Goal: Find specific page/section: Find specific page/section

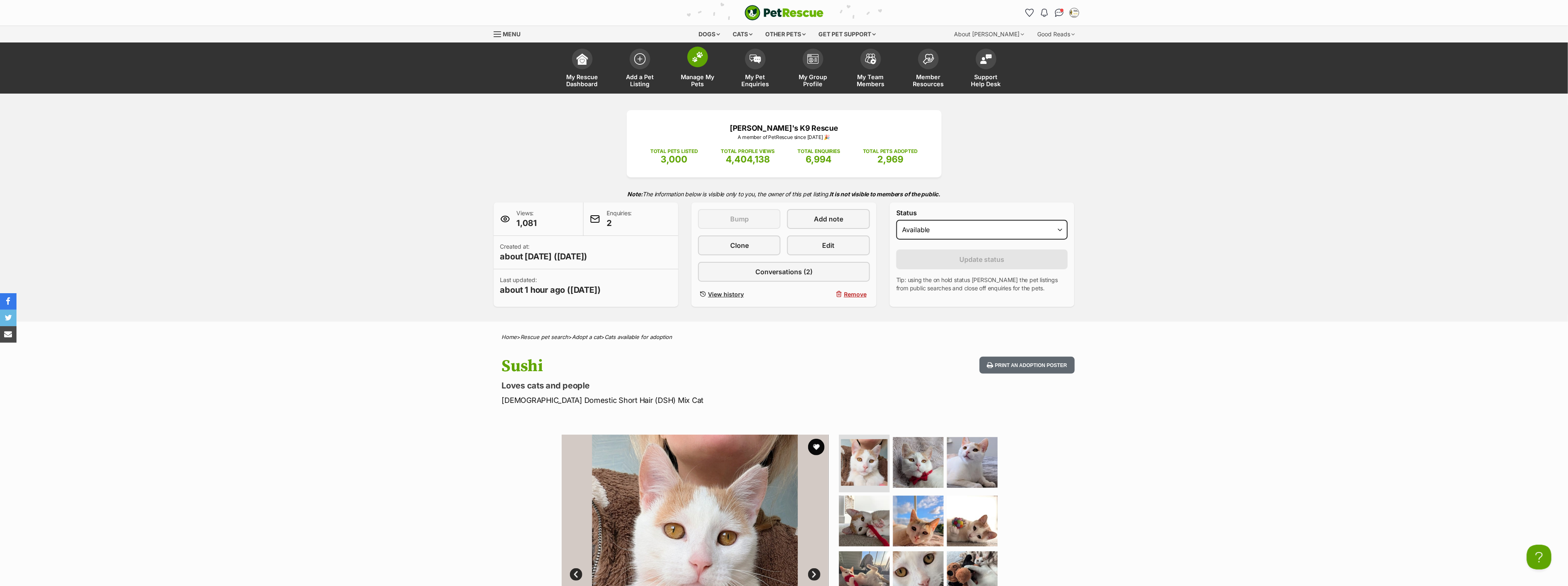
click at [702, 52] on img at bounding box center [697, 57] width 11 height 11
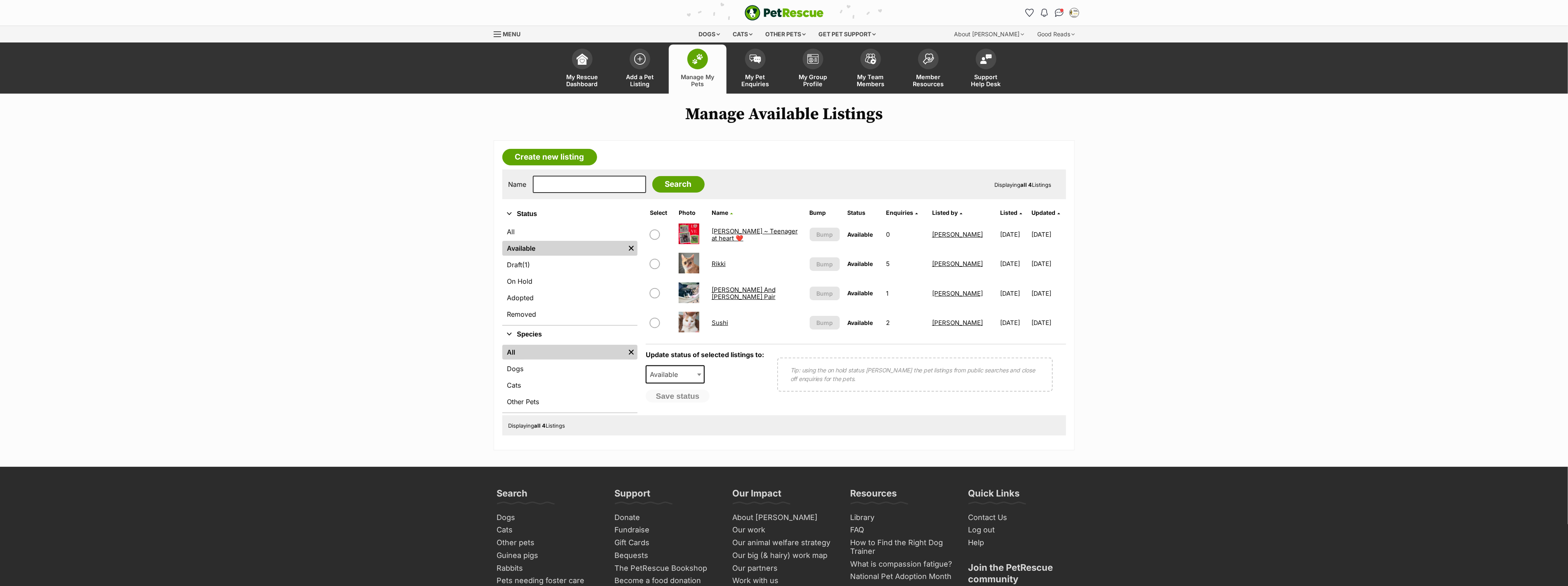
click at [723, 260] on link "Rikki" at bounding box center [719, 263] width 14 height 8
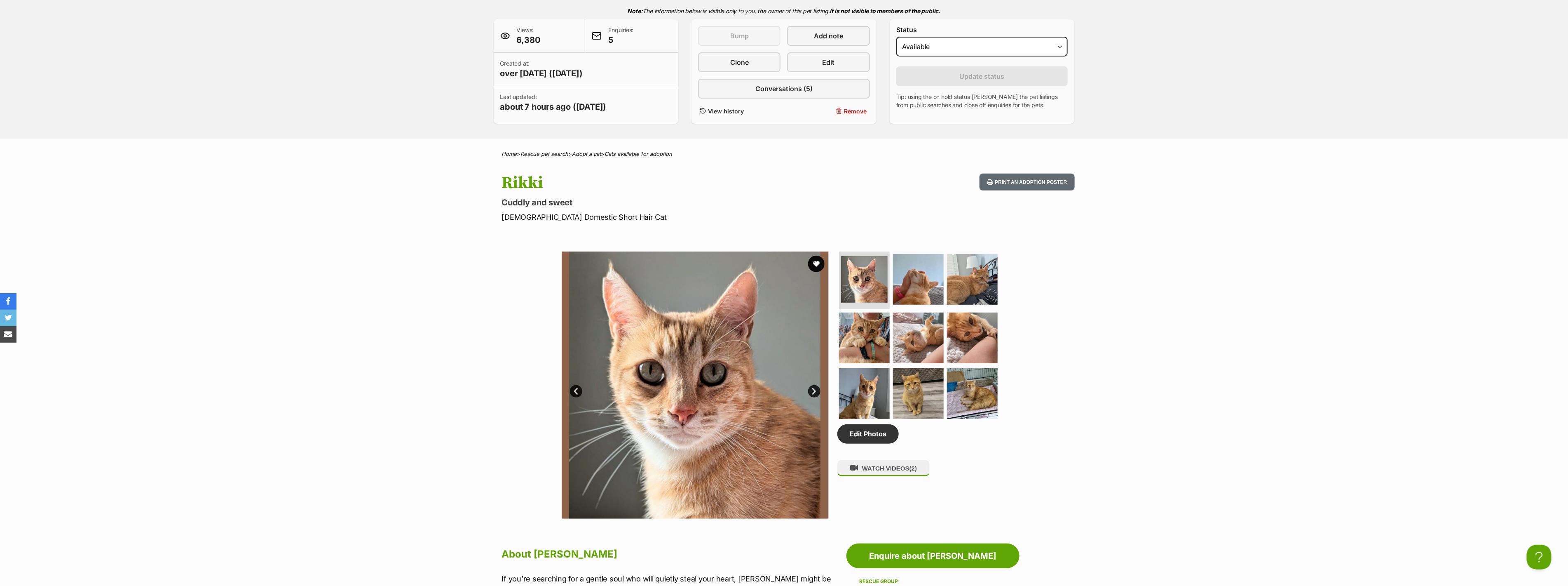
click at [813, 389] on link "Next" at bounding box center [814, 391] width 12 height 12
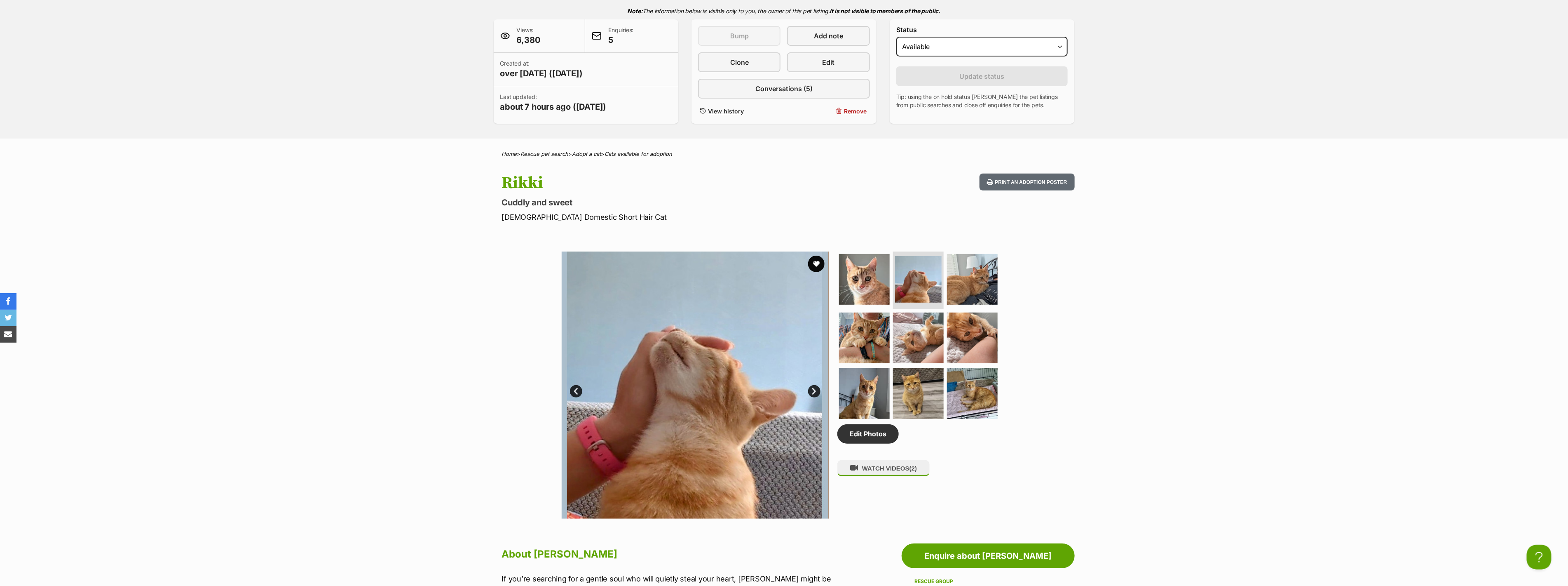
click at [813, 389] on link "Next" at bounding box center [814, 391] width 12 height 12
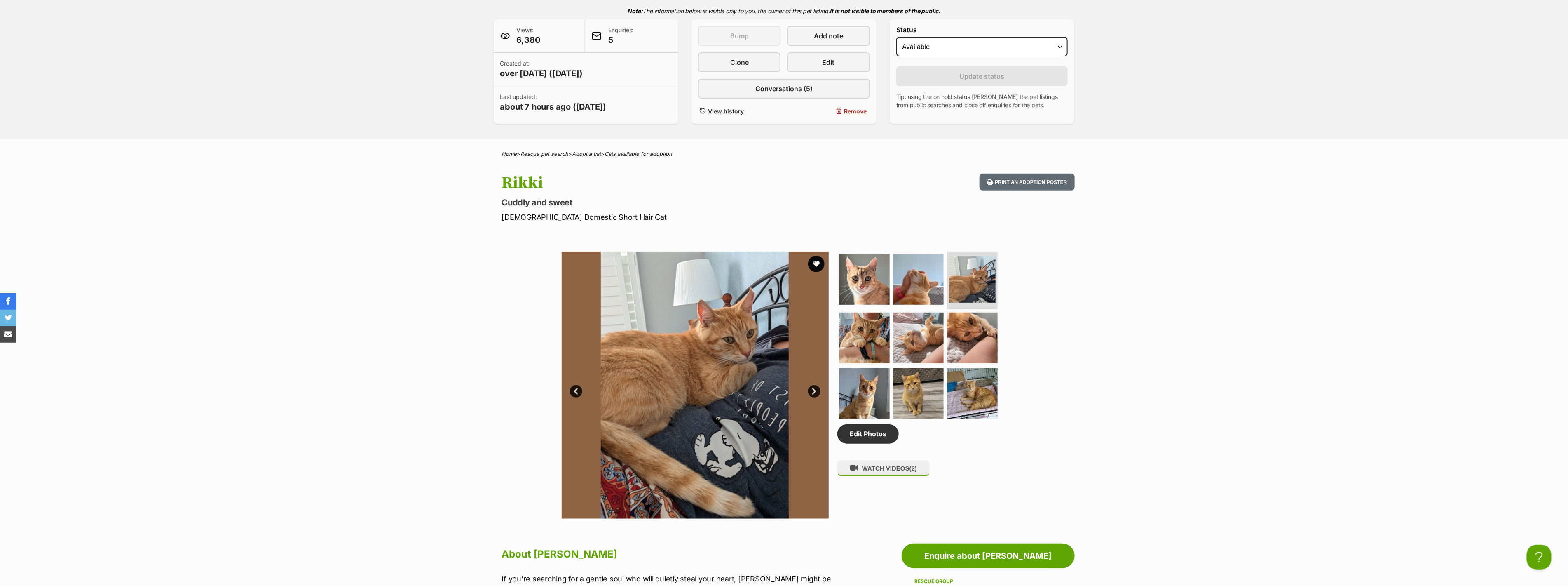
click at [813, 389] on link "Next" at bounding box center [814, 391] width 12 height 12
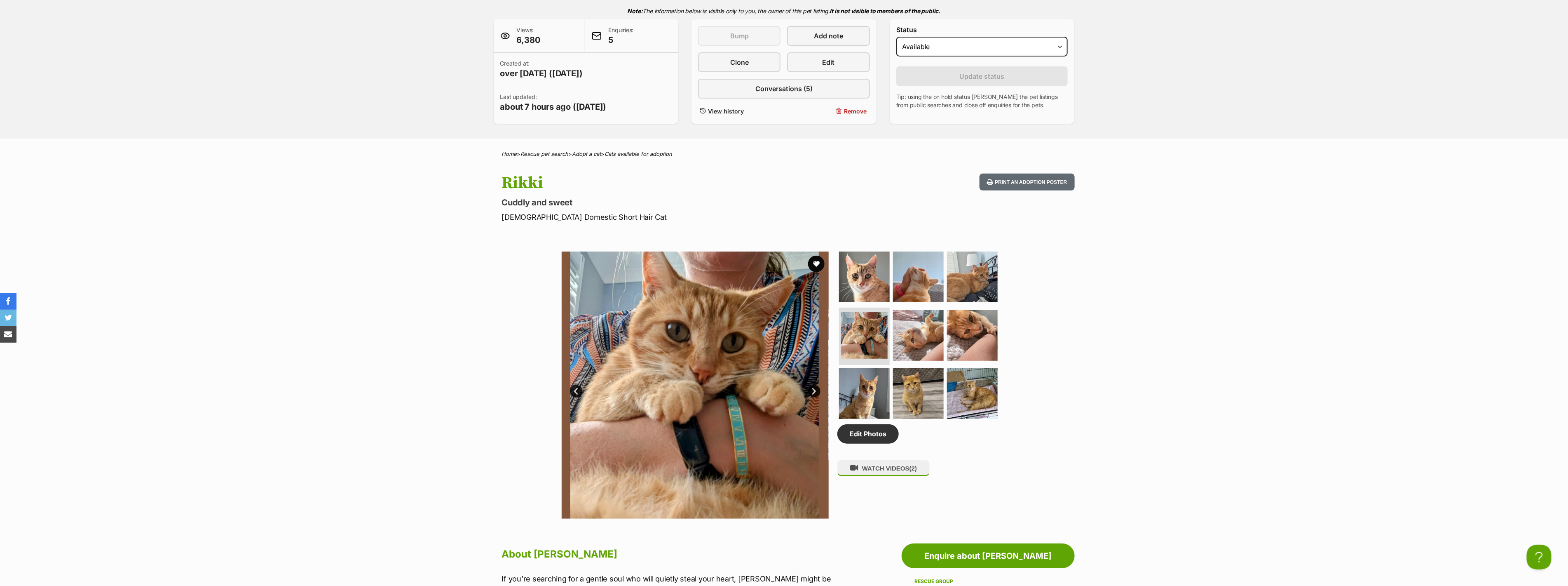
click at [813, 389] on link "Next" at bounding box center [814, 391] width 12 height 12
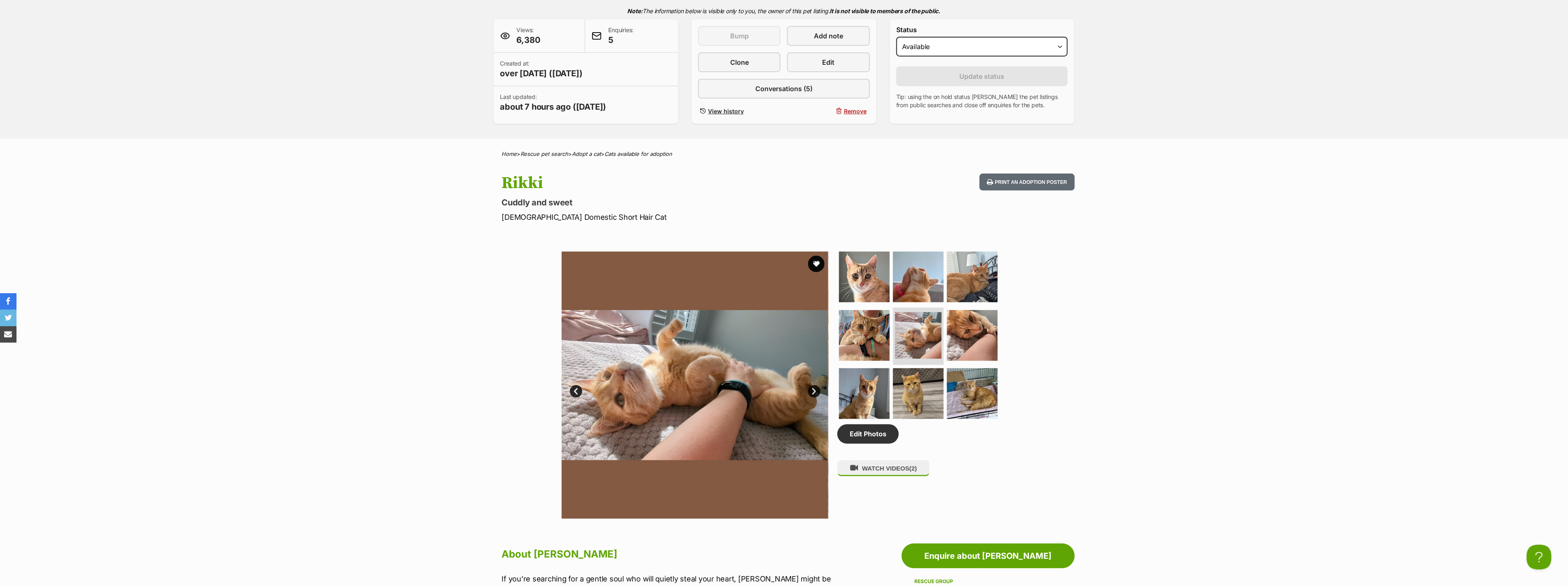
click at [813, 389] on link "Next" at bounding box center [814, 391] width 12 height 12
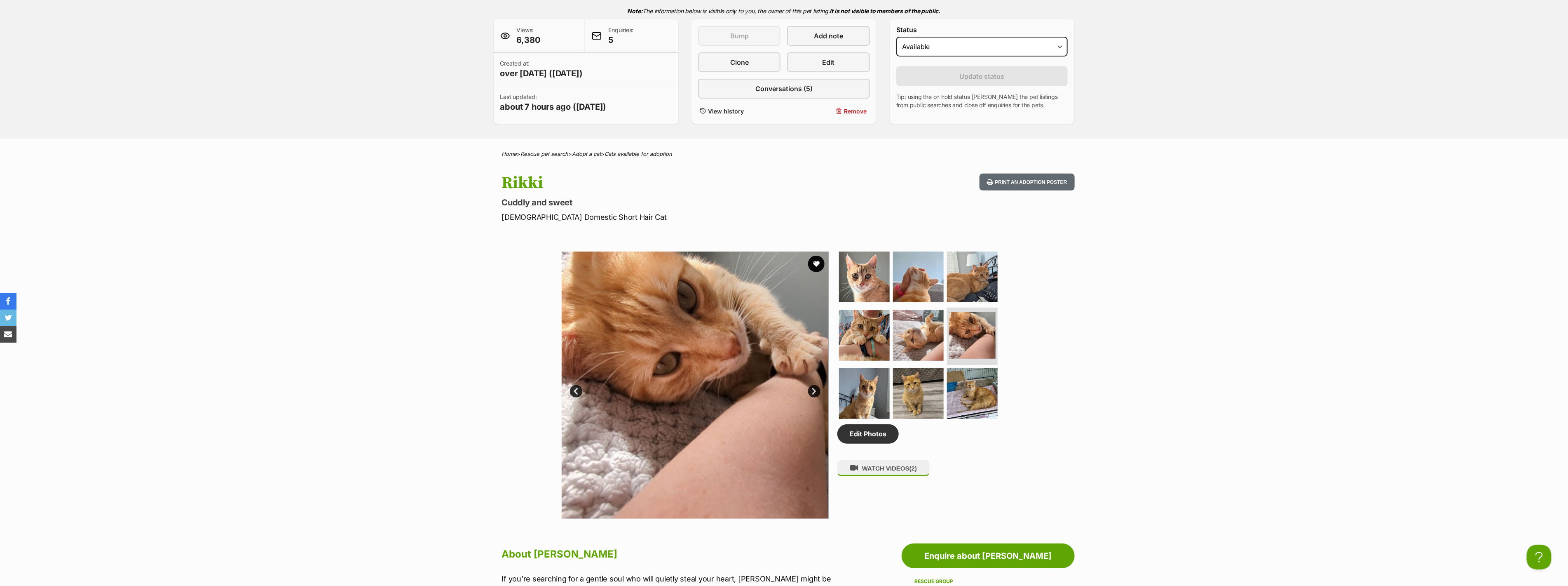
click at [813, 389] on link "Next" at bounding box center [814, 391] width 12 height 12
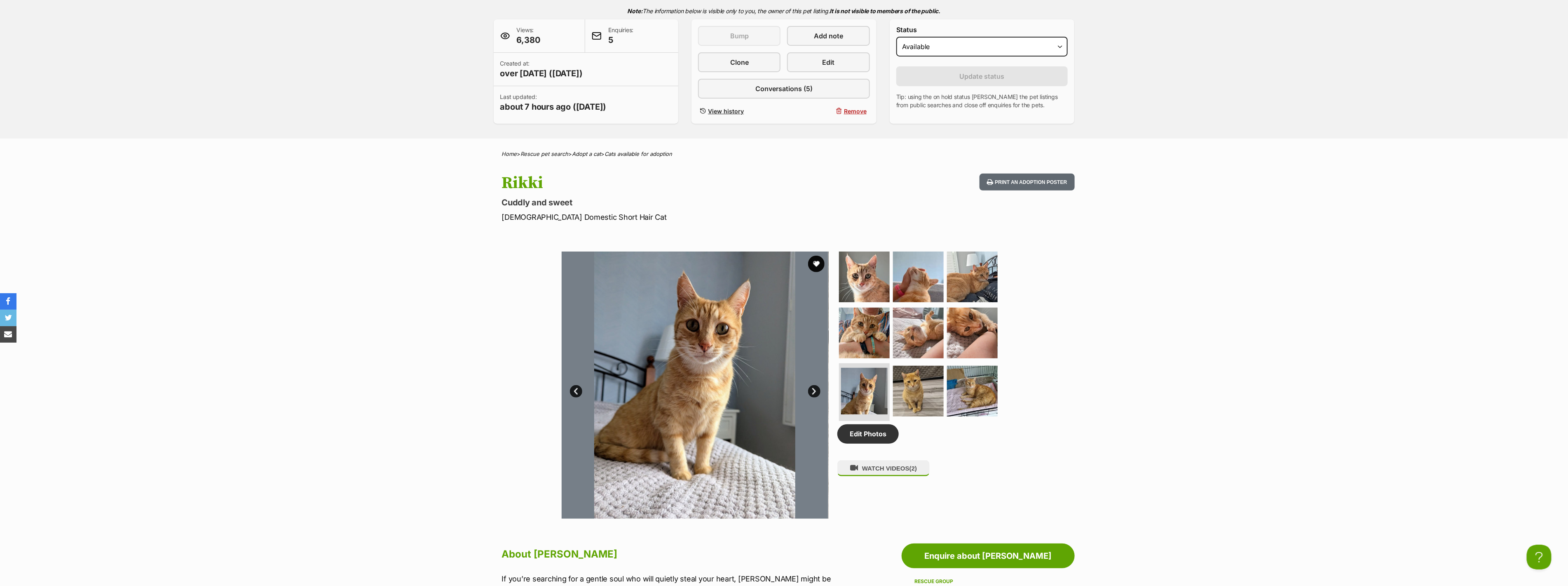
click at [813, 389] on link "Next" at bounding box center [814, 391] width 12 height 12
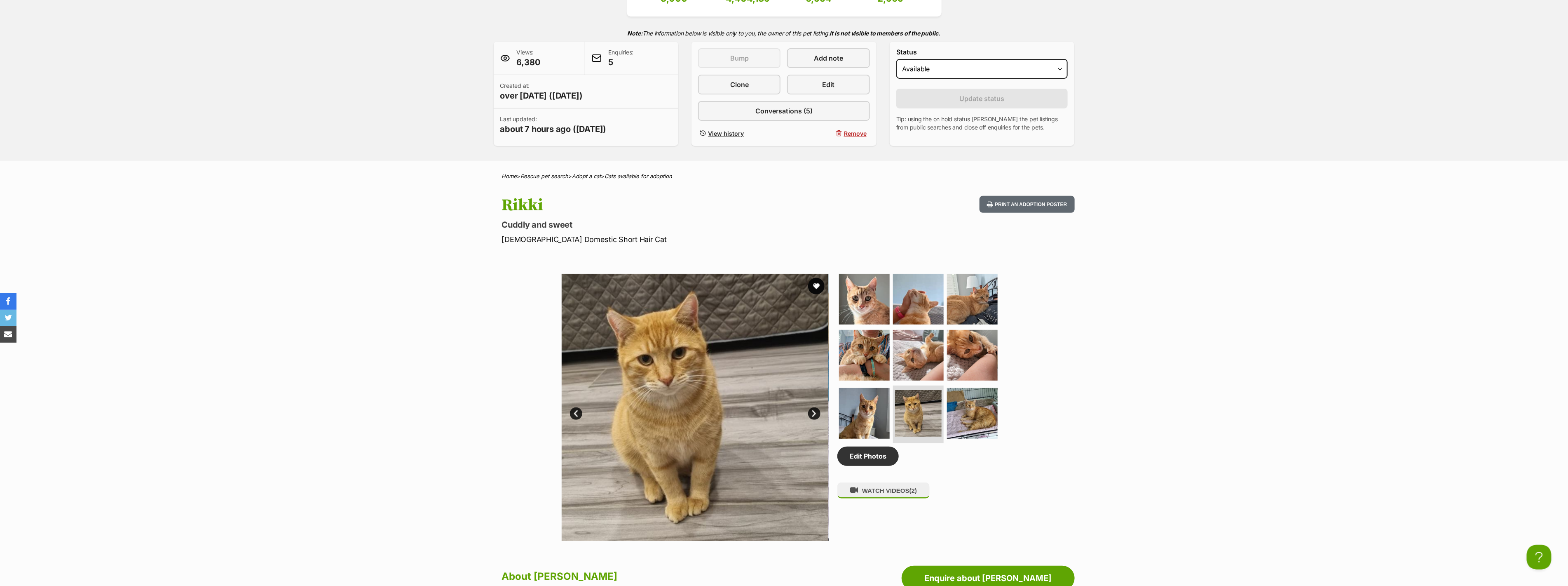
scroll to position [46, 0]
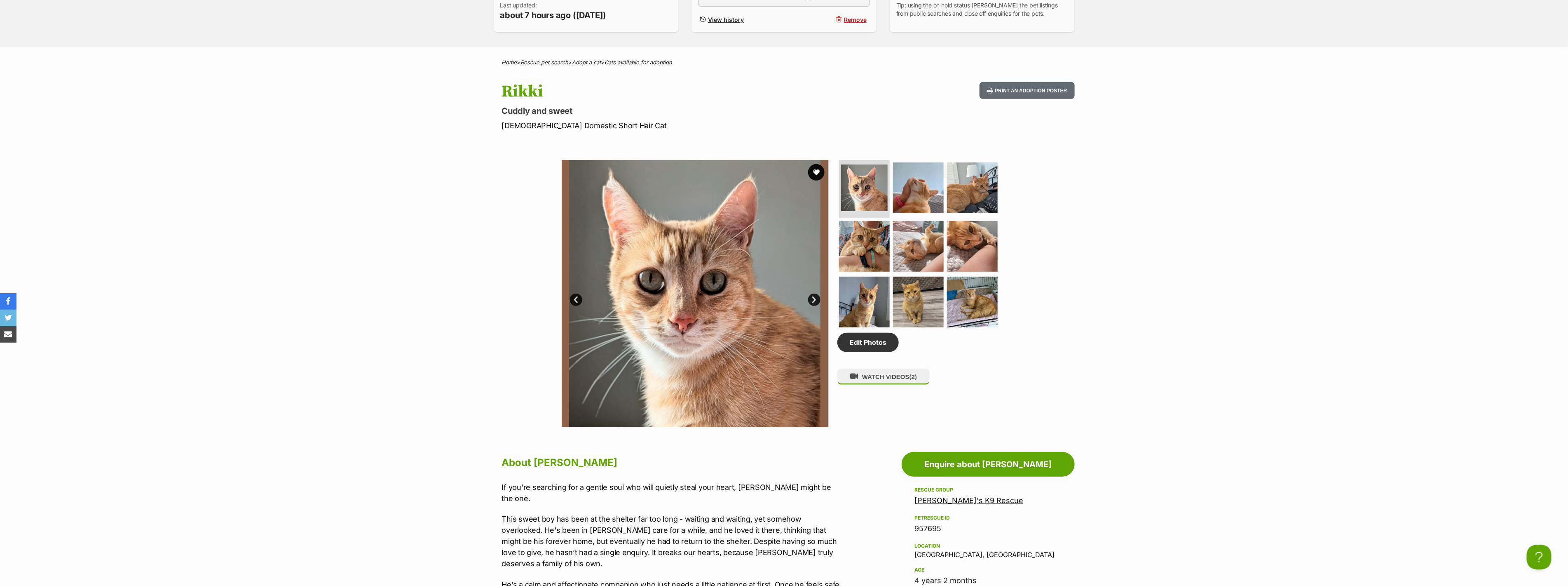
scroll to position [458, 0]
